Goal: Task Accomplishment & Management: Use online tool/utility

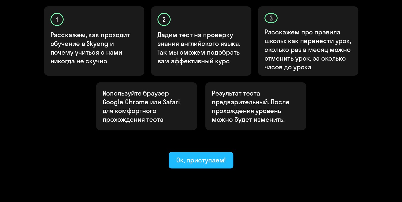
scroll to position [191, 0]
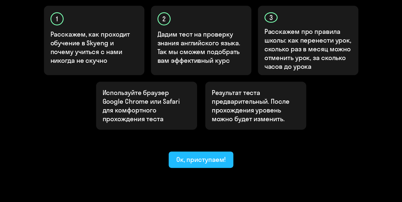
click at [211, 155] on div "Ок, приступаем!" at bounding box center [201, 159] width 50 height 9
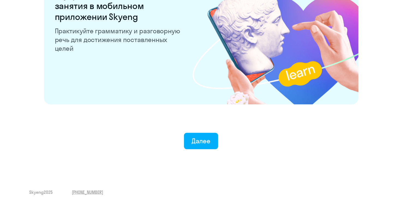
scroll to position [1063, 0]
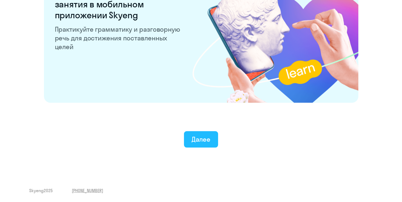
click at [212, 138] on button "Далее" at bounding box center [201, 139] width 34 height 16
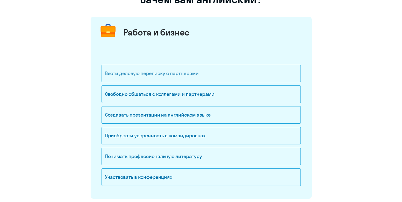
scroll to position [55, 0]
click at [206, 94] on div "Свободно общаться с коллегами и партнерами" at bounding box center [201, 93] width 199 height 17
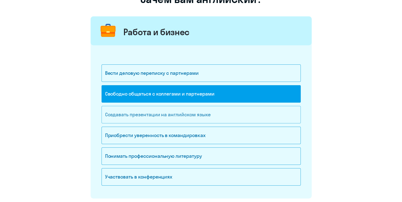
click at [203, 115] on div "Создавать презентации на английском языке" at bounding box center [201, 114] width 199 height 17
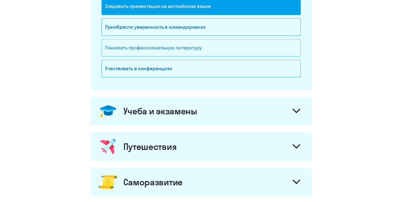
scroll to position [164, 0]
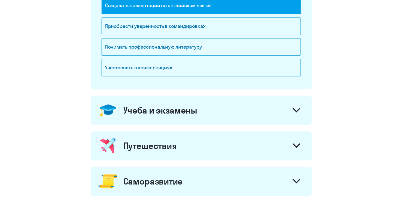
click at [201, 113] on div "Учеба и экзамены" at bounding box center [201, 110] width 221 height 29
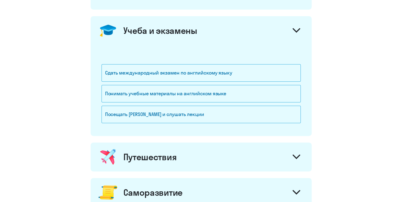
scroll to position [246, 0]
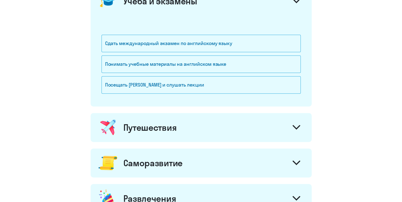
click at [197, 120] on div "Путешествия" at bounding box center [201, 127] width 221 height 29
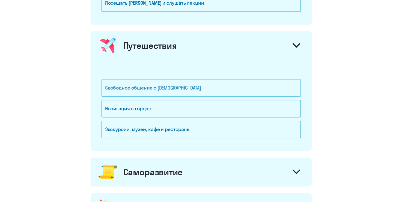
click at [163, 86] on div "Свободное общение с [DEMOGRAPHIC_DATA]" at bounding box center [201, 87] width 199 height 17
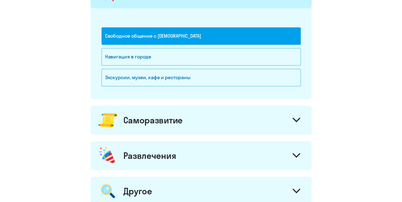
scroll to position [437, 0]
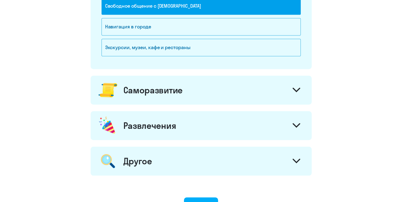
click at [171, 98] on div "Саморазвитие" at bounding box center [201, 90] width 221 height 29
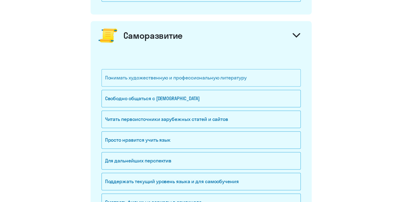
click at [175, 80] on div "Понимать художественную и профессиональную литературу" at bounding box center [201, 77] width 199 height 17
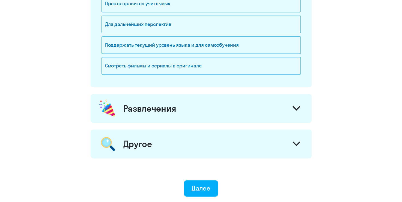
click at [191, 116] on div "Развлечения" at bounding box center [201, 108] width 221 height 29
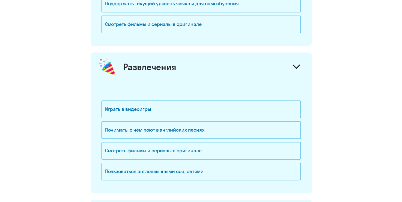
scroll to position [682, 0]
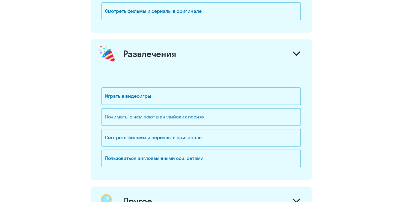
click at [197, 119] on div "Понимать, о чём поют в английских песнях" at bounding box center [201, 116] width 199 height 17
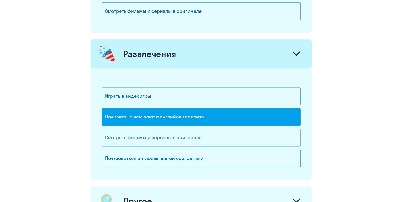
click at [198, 132] on div "Смотреть фильмы и сериалы в оригинале" at bounding box center [201, 137] width 199 height 17
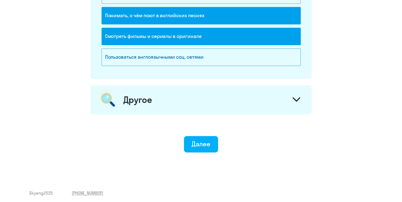
click at [191, 105] on div "Другое" at bounding box center [201, 99] width 221 height 29
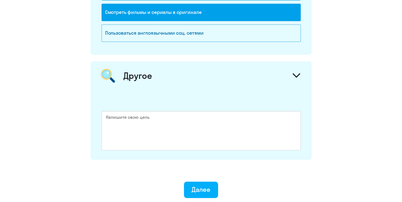
scroll to position [811, 0]
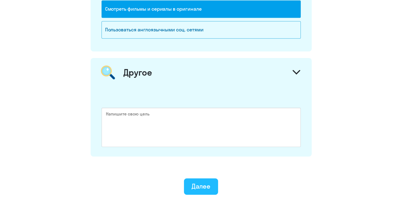
click at [205, 182] on div "Далее" at bounding box center [201, 186] width 19 height 9
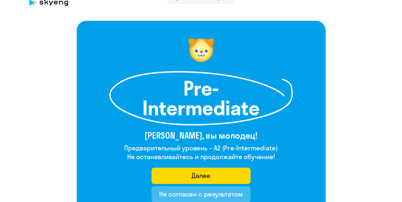
scroll to position [55, 0]
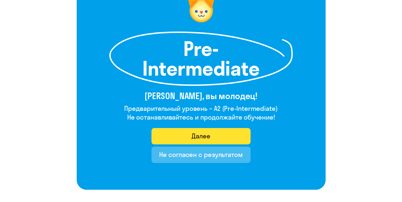
click at [234, 136] on button "Далее" at bounding box center [200, 136] width 99 height 16
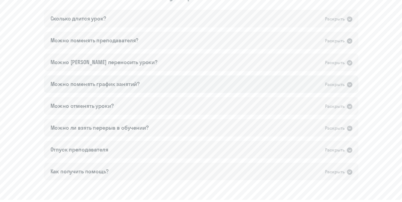
scroll to position [328, 0]
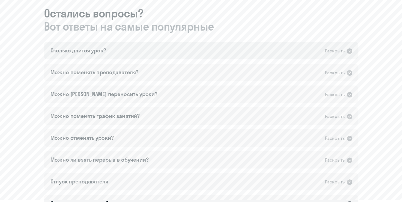
click at [106, 56] on div "Сколько длится урок? Раскрыть" at bounding box center [201, 50] width 314 height 17
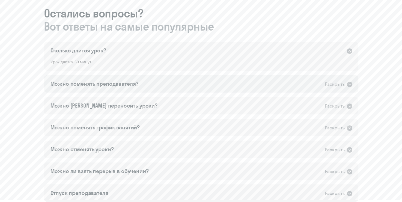
click at [126, 81] on div "Можно поменять преподавателя?" at bounding box center [94, 84] width 88 height 8
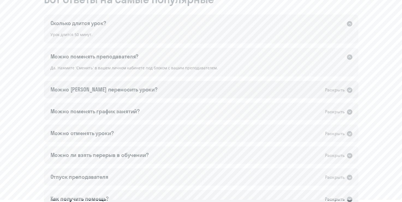
click at [126, 92] on div "Можно [PERSON_NAME] переносить уроки?" at bounding box center [103, 90] width 107 height 8
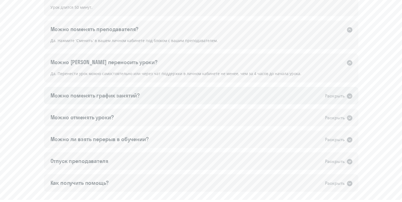
click at [129, 92] on div "Можно поменять график занятий?" at bounding box center [95, 96] width 90 height 8
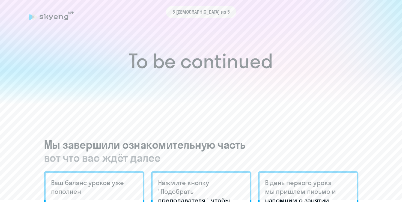
scroll to position [0, 0]
click at [195, 21] on div "5 [DEMOGRAPHIC_DATA] из 5" at bounding box center [201, 16] width 344 height 13
click at [201, 11] on span "5 [DEMOGRAPHIC_DATA] из 5" at bounding box center [200, 12] width 57 height 7
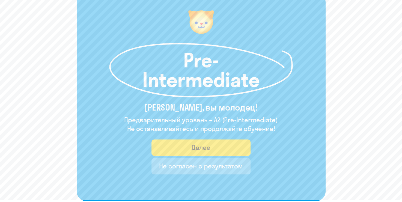
scroll to position [55, 0]
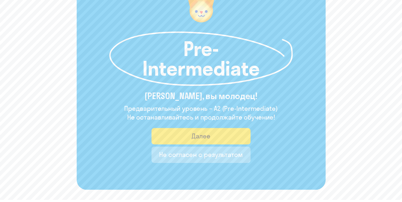
click at [210, 153] on div "Не согласен с результатом" at bounding box center [201, 154] width 84 height 9
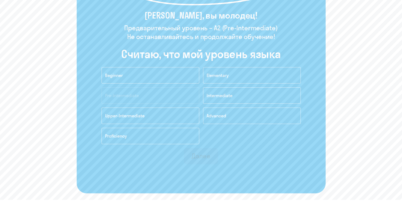
scroll to position [136, 0]
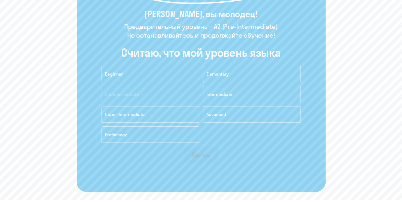
click at [186, 40] on div "Pre-Intermediate [PERSON_NAME], вы молодец! Предварительный уровень – A2 (Pre-I…" at bounding box center [201, 45] width 249 height 293
click at [191, 55] on h2 "Cчитаю, что мой уровень языка" at bounding box center [201, 52] width 160 height 13
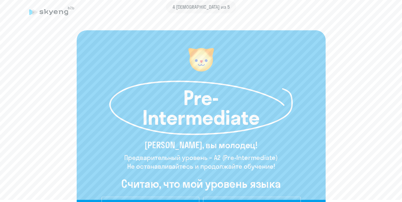
scroll to position [0, 0]
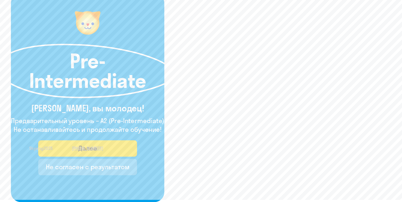
scroll to position [97, 0]
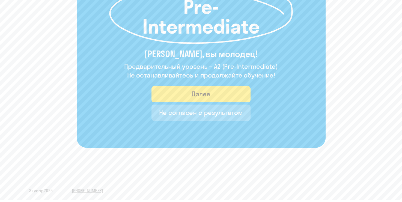
click at [203, 96] on div "Далее" at bounding box center [201, 94] width 19 height 9
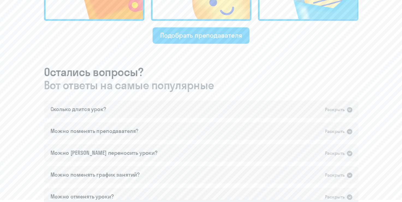
scroll to position [273, 0]
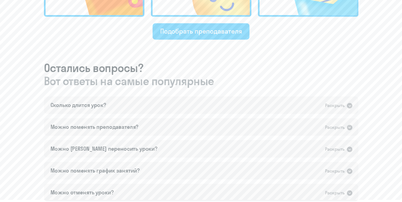
click at [200, 40] on div "Мы завершили ознакомительную часть вот что вас ждёт далее [PERSON_NAME] баланс …" at bounding box center [201, 66] width 314 height 401
click at [199, 38] on button "Подобрать преподавателя" at bounding box center [201, 31] width 97 height 16
